Goal: Task Accomplishment & Management: Use online tool/utility

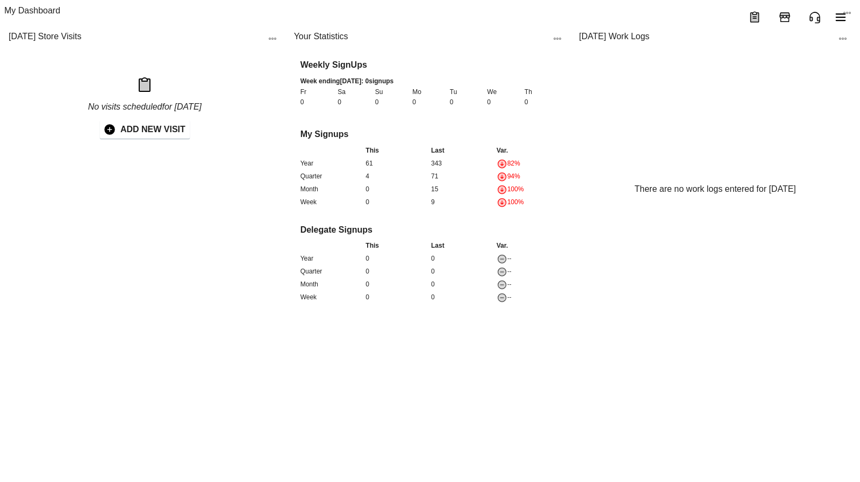
click at [853, 14] on div at bounding box center [430, 17] width 860 height 34
click at [850, 15] on button "menu" at bounding box center [841, 17] width 26 height 26
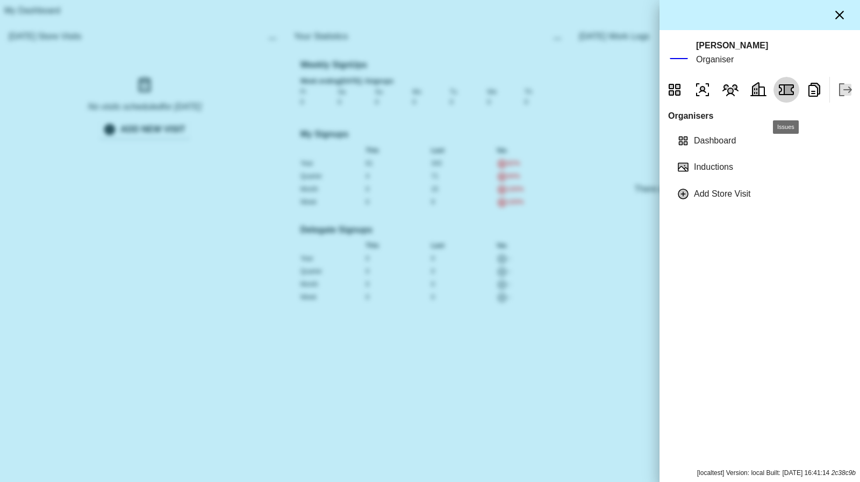
click at [785, 95] on icon "Issues" at bounding box center [788, 90] width 9 height 10
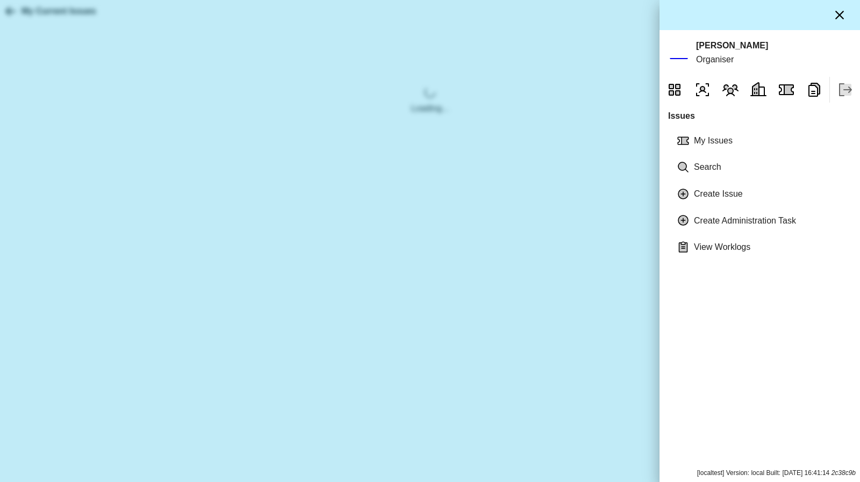
click at [104, 218] on div at bounding box center [430, 241] width 860 height 482
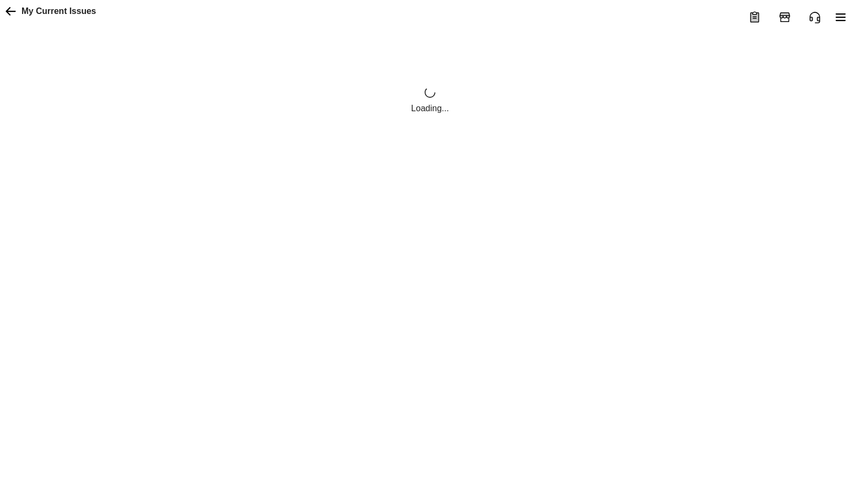
click at [848, 20] on button "menu" at bounding box center [841, 17] width 26 height 26
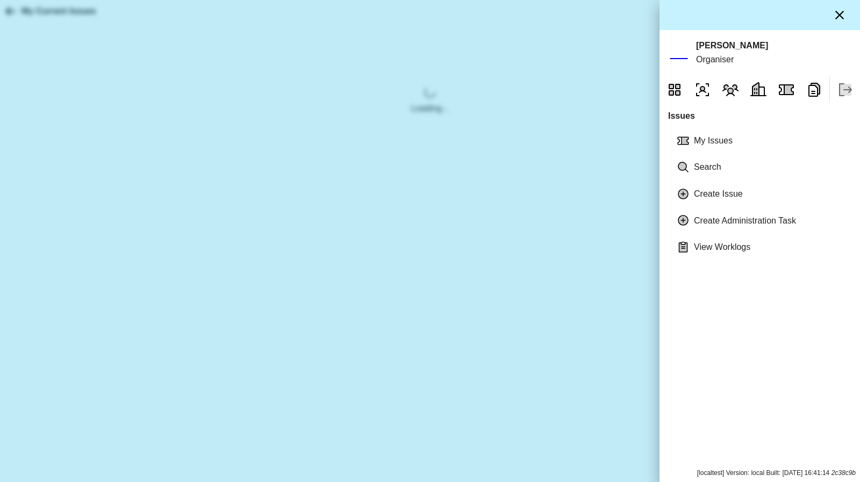
click at [813, 97] on icon "Reports" at bounding box center [814, 90] width 12 height 14
click at [286, 354] on div at bounding box center [430, 241] width 860 height 482
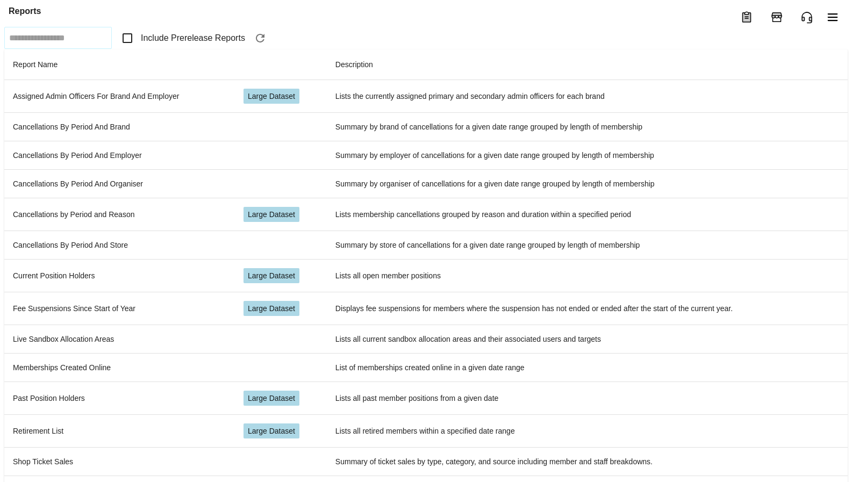
click at [149, 45] on span "Include Prerelease Reports" at bounding box center [193, 38] width 104 height 13
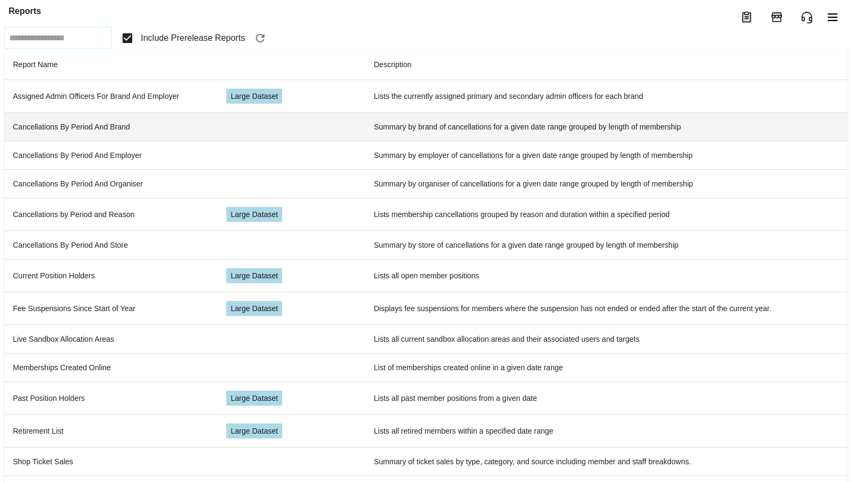
click at [118, 141] on td "Cancellations By Period And Brand" at bounding box center [110, 126] width 213 height 28
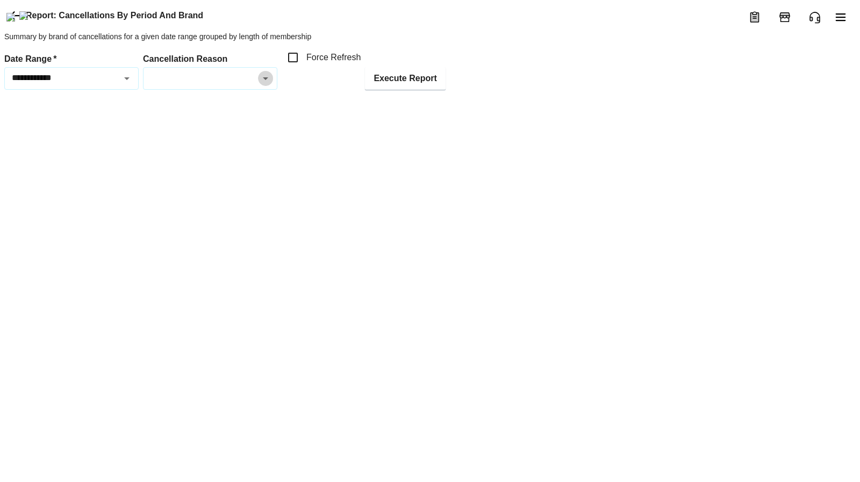
click at [267, 85] on icon "Open" at bounding box center [265, 78] width 13 height 13
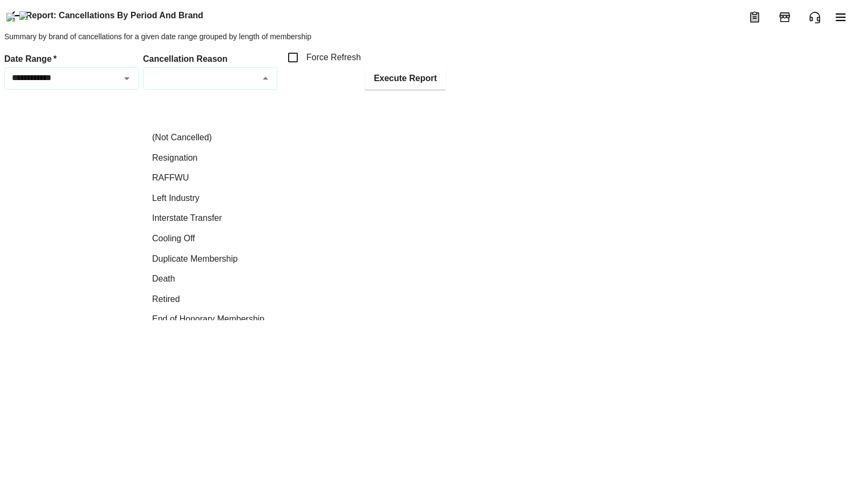
click at [267, 85] on icon "Close" at bounding box center [265, 78] width 13 height 13
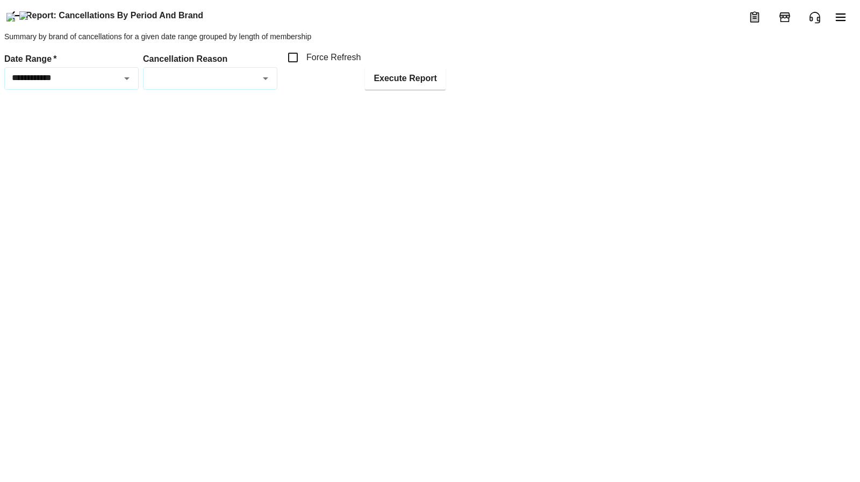
click at [16, 22] on icon at bounding box center [15, 15] width 13 height 13
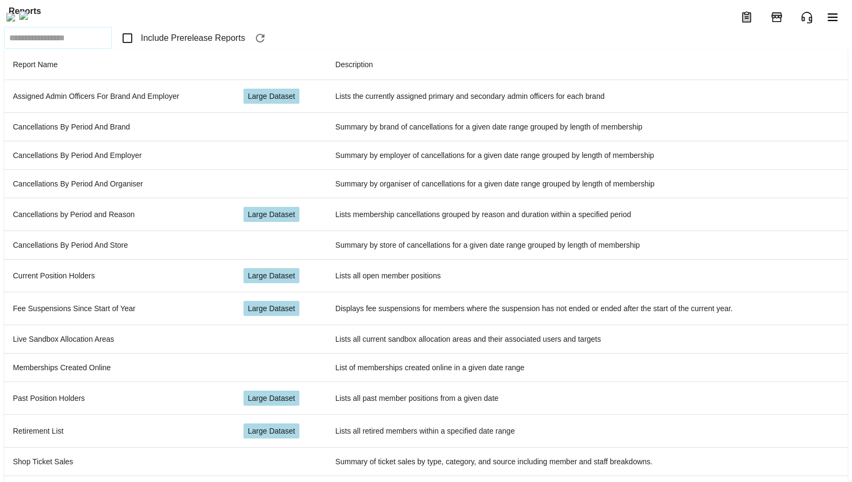
click at [181, 45] on span "Include Prerelease Reports" at bounding box center [193, 38] width 104 height 13
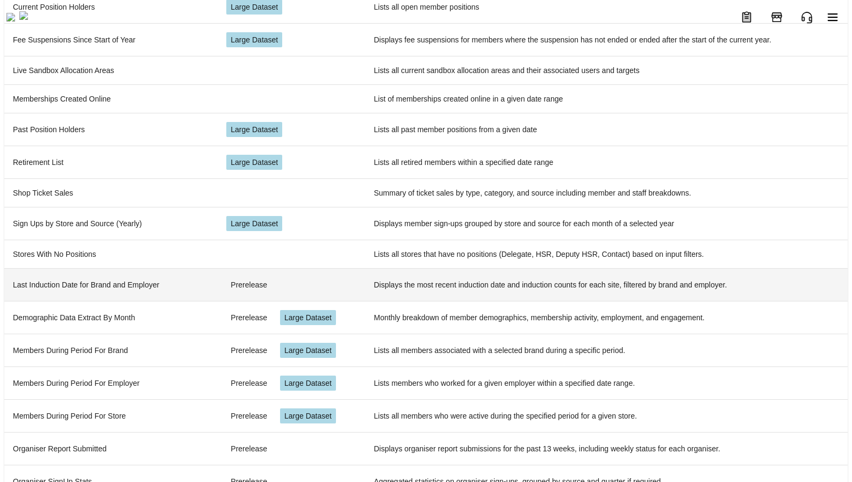
scroll to position [295, 0]
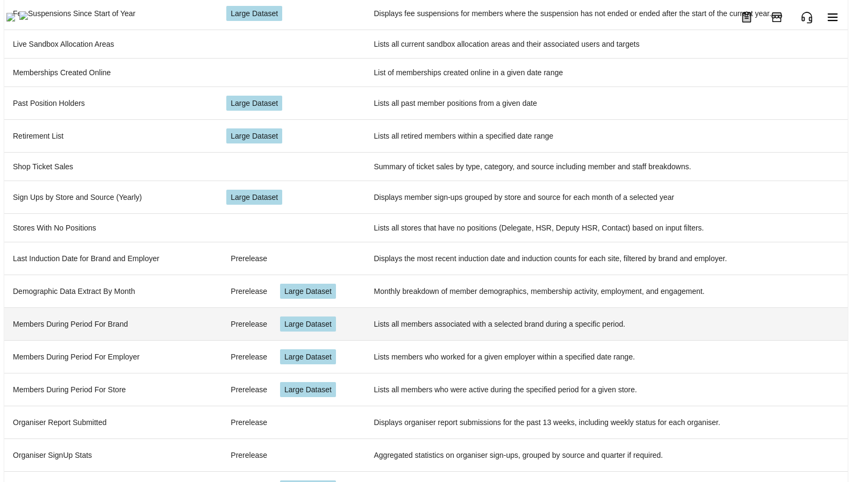
click at [170, 322] on td "Members During Period For Brand" at bounding box center [110, 323] width 213 height 33
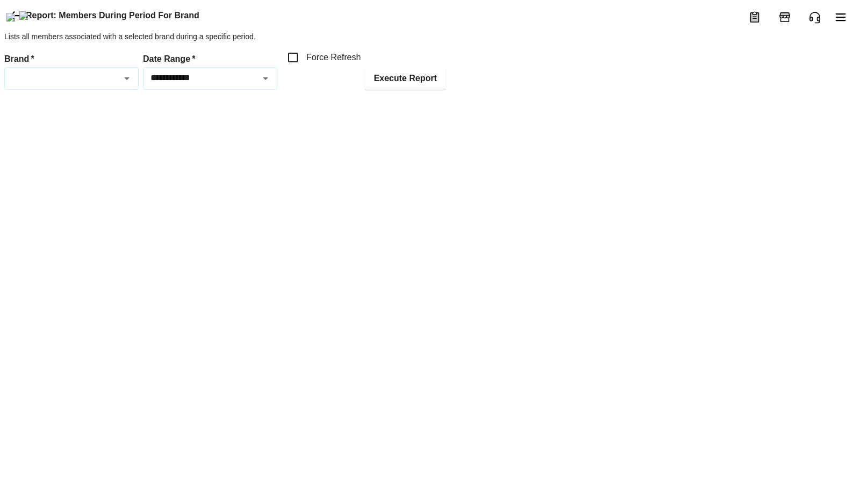
click at [123, 85] on icon "Open" at bounding box center [126, 78] width 13 height 13
type input "*****"
click at [50, 90] on div "Brand   *" at bounding box center [71, 78] width 134 height 23
click at [32, 134] on li "Coles" at bounding box center [71, 137] width 133 height 20
type input "*****"
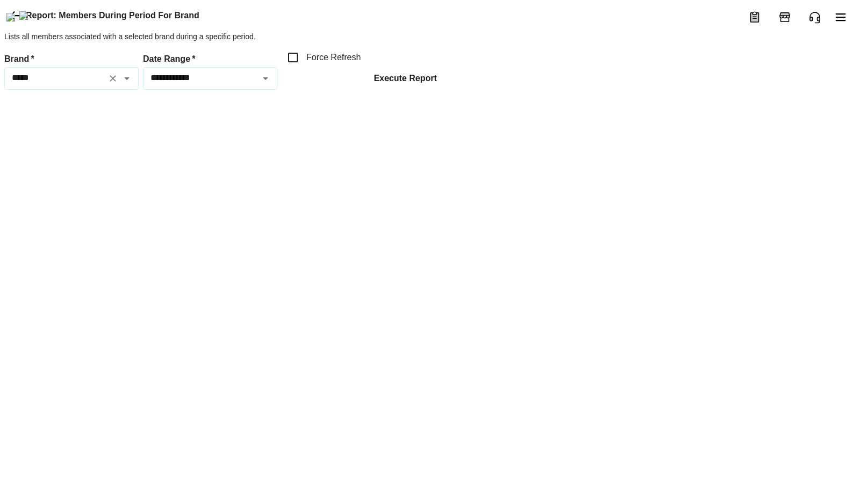
click at [390, 90] on button "Execute Report" at bounding box center [405, 78] width 80 height 23
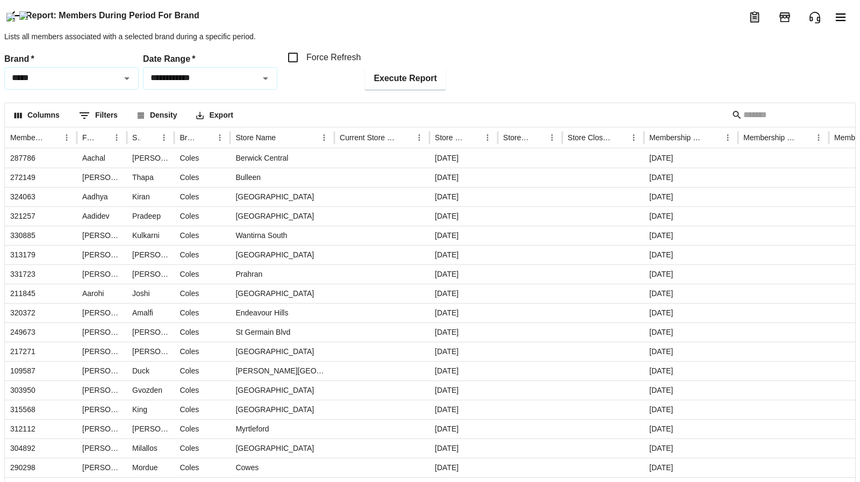
click at [12, 20] on icon at bounding box center [15, 15] width 10 height 9
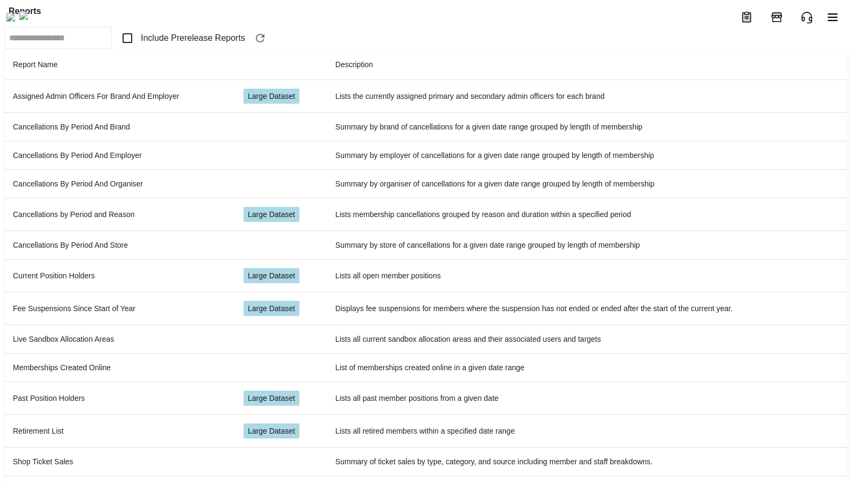
click at [174, 45] on span "Include Prerelease Reports" at bounding box center [193, 38] width 104 height 13
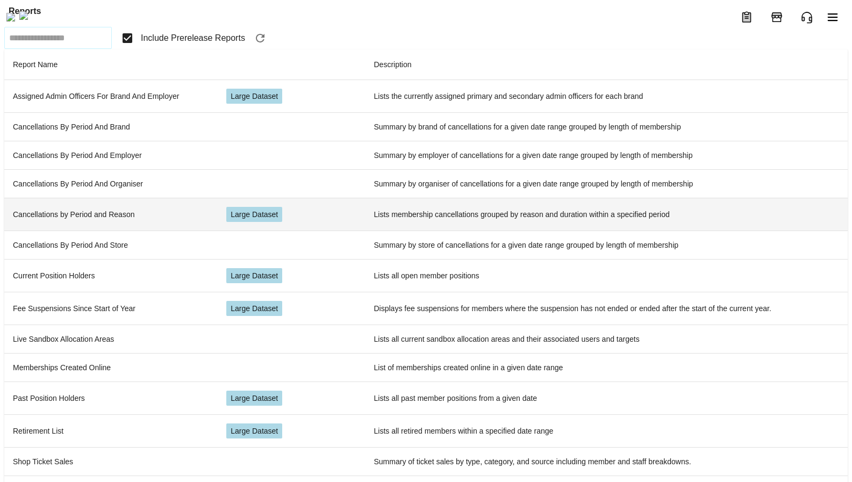
click at [196, 231] on td "Cancellations by Period and Reason" at bounding box center [110, 214] width 213 height 33
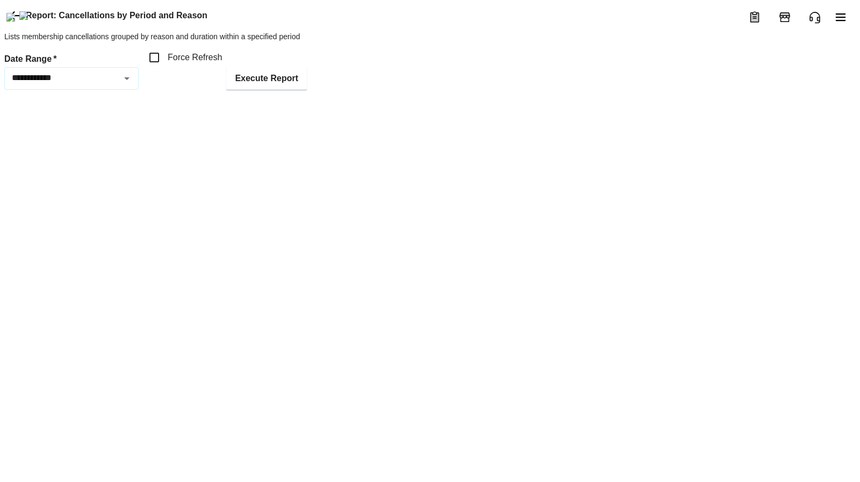
click at [11, 22] on icon at bounding box center [15, 15] width 13 height 13
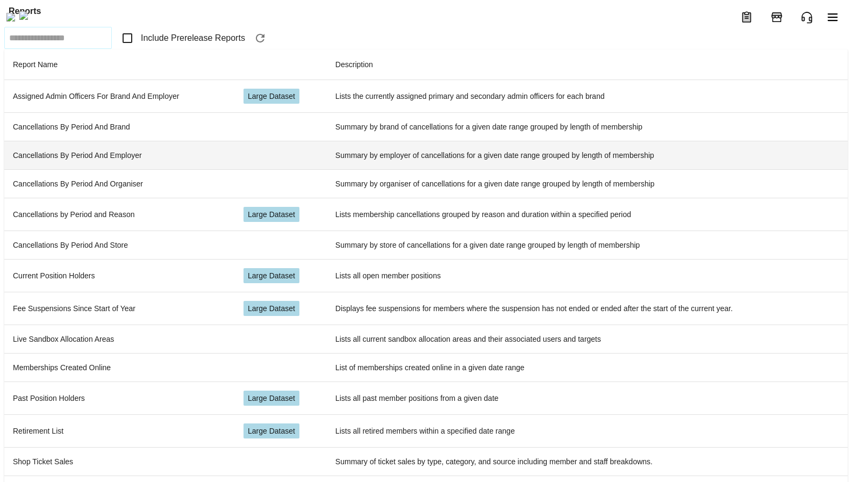
click at [174, 169] on td "Cancellations By Period And Employer" at bounding box center [119, 155] width 231 height 28
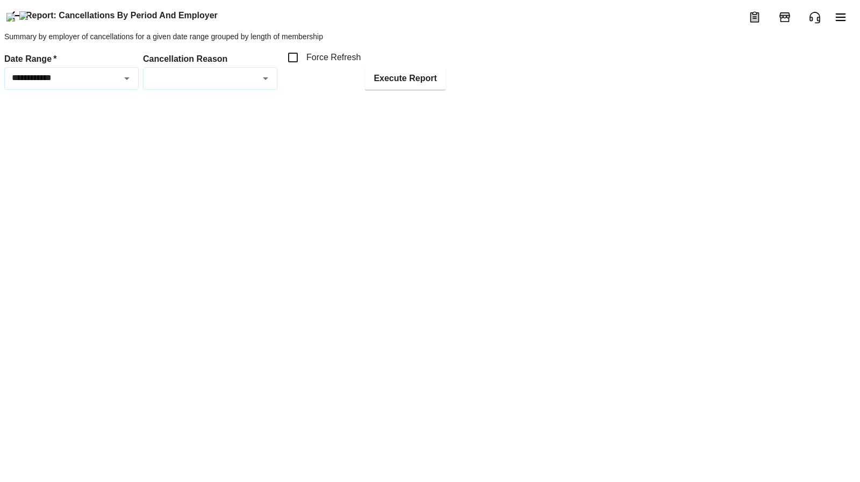
click at [8, 27] on div "Report: Cancellations By Period And Employer" at bounding box center [429, 15] width 851 height 23
click at [15, 20] on icon at bounding box center [15, 15] width 10 height 9
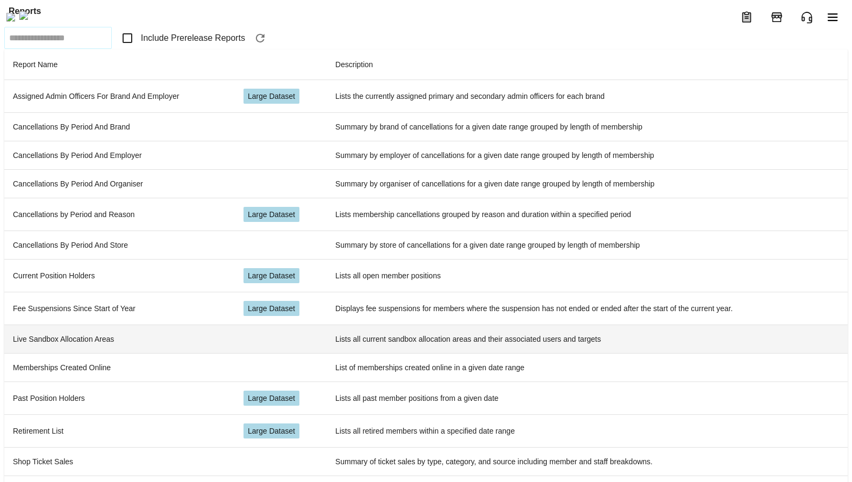
scroll to position [67, 0]
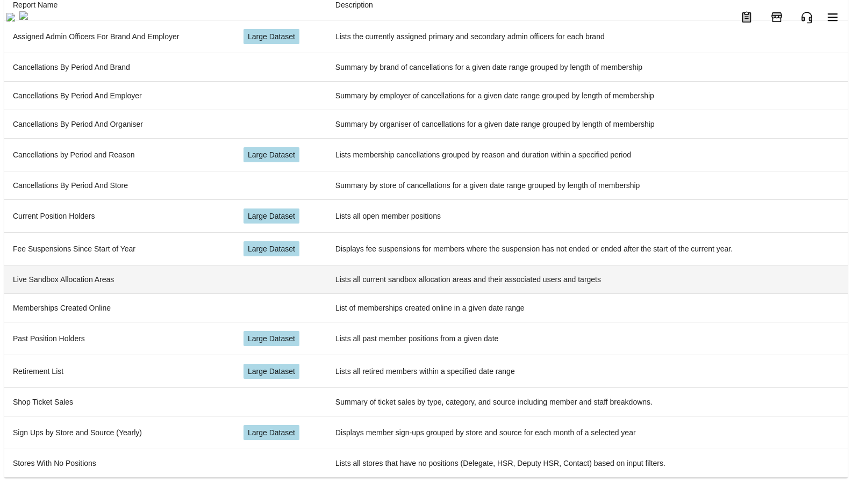
click at [116, 291] on td "Live Sandbox Allocation Areas" at bounding box center [119, 279] width 231 height 28
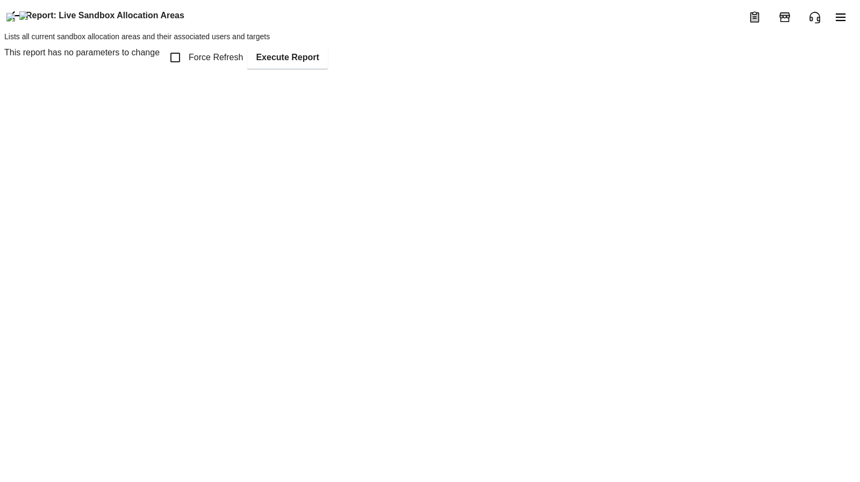
click at [15, 20] on icon at bounding box center [15, 15] width 10 height 9
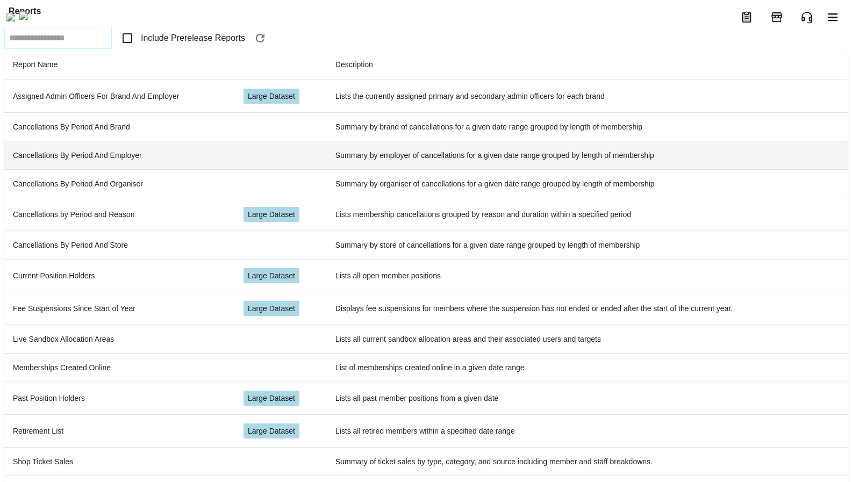
click at [101, 169] on td "Cancellations By Period And Employer" at bounding box center [119, 155] width 231 height 28
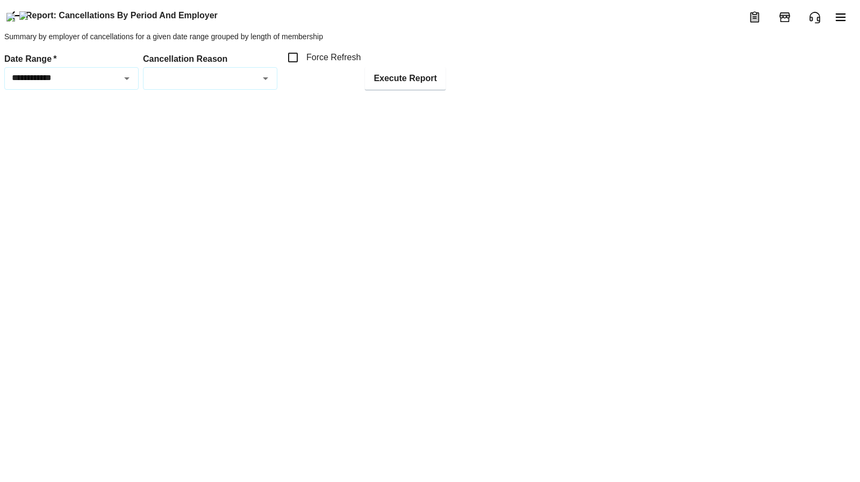
click at [14, 20] on icon at bounding box center [15, 15] width 10 height 9
